Goal: Information Seeking & Learning: Learn about a topic

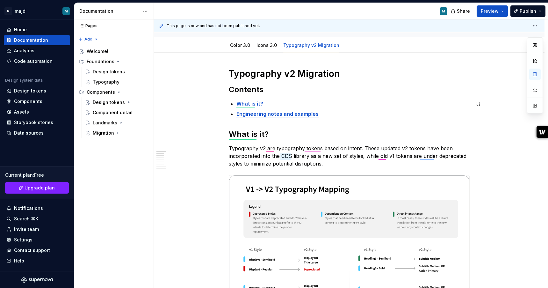
scroll to position [59, 0]
click at [107, 101] on div "Design tokens" at bounding box center [108, 102] width 30 height 6
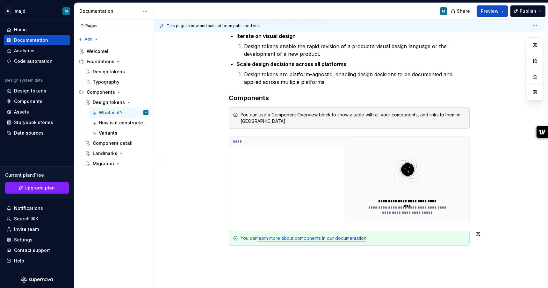
scroll to position [228, 0]
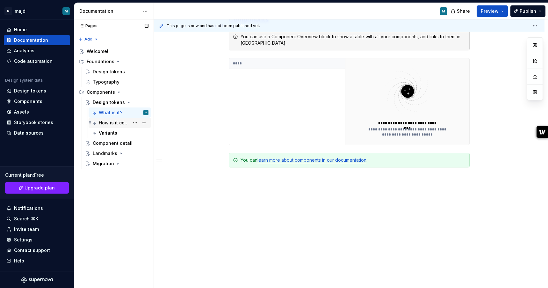
click at [116, 126] on div "How is it constructed?" at bounding box center [114, 122] width 31 height 6
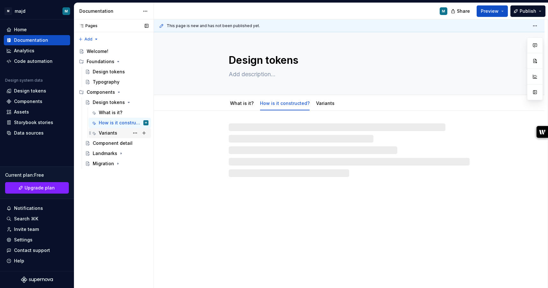
click at [115, 132] on div "Variants" at bounding box center [108, 133] width 18 height 6
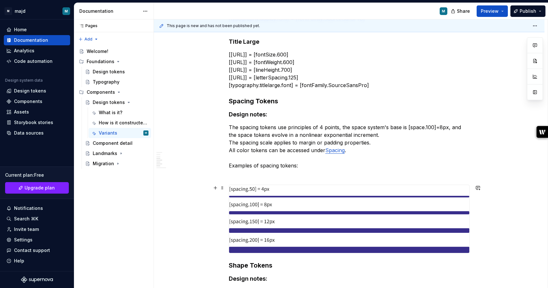
scroll to position [509, 0]
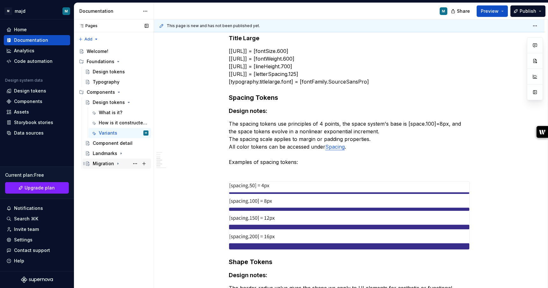
click at [111, 166] on div "Migration" at bounding box center [103, 163] width 21 height 6
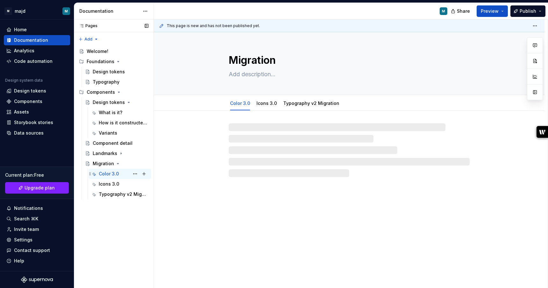
click at [112, 176] on div "Color 3.0" at bounding box center [109, 173] width 20 height 6
click at [271, 104] on link "Icons 3.0" at bounding box center [266, 102] width 20 height 5
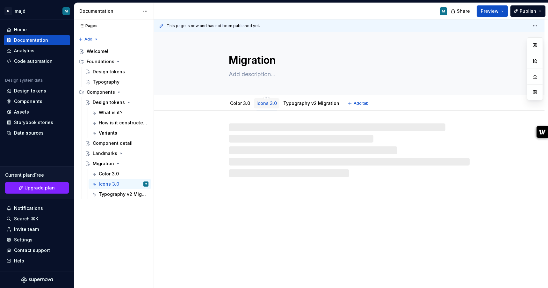
click at [262, 102] on link "Icons 3.0" at bounding box center [266, 102] width 20 height 5
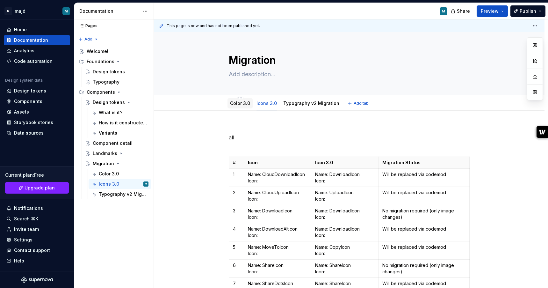
click at [248, 107] on div "Color 3.0" at bounding box center [239, 103] width 25 height 10
click at [239, 101] on link "Color 3.0" at bounding box center [240, 102] width 20 height 5
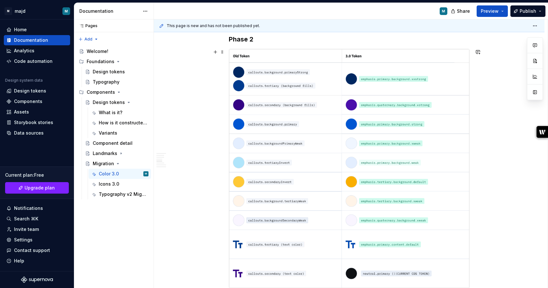
scroll to position [2238, 0]
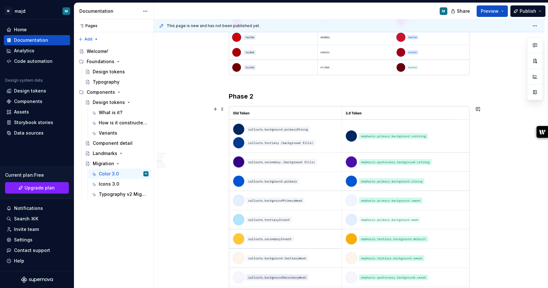
type textarea "*"
